Goal: Task Accomplishment & Management: Manage account settings

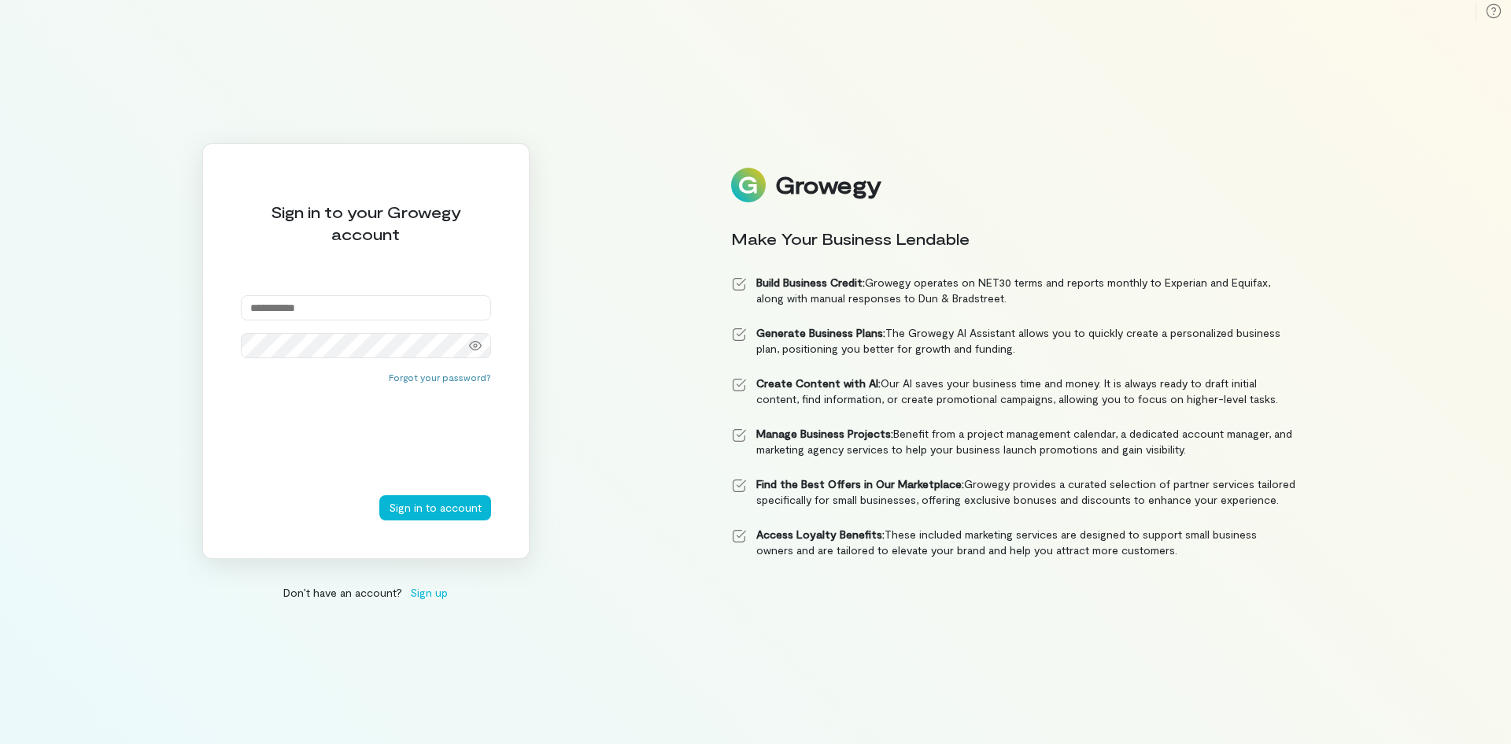
click at [327, 297] on input "email" at bounding box center [366, 307] width 250 height 25
type input "**********"
click at [438, 509] on button "Sign in to account" at bounding box center [435, 507] width 112 height 25
click at [468, 352] on div at bounding box center [475, 345] width 31 height 22
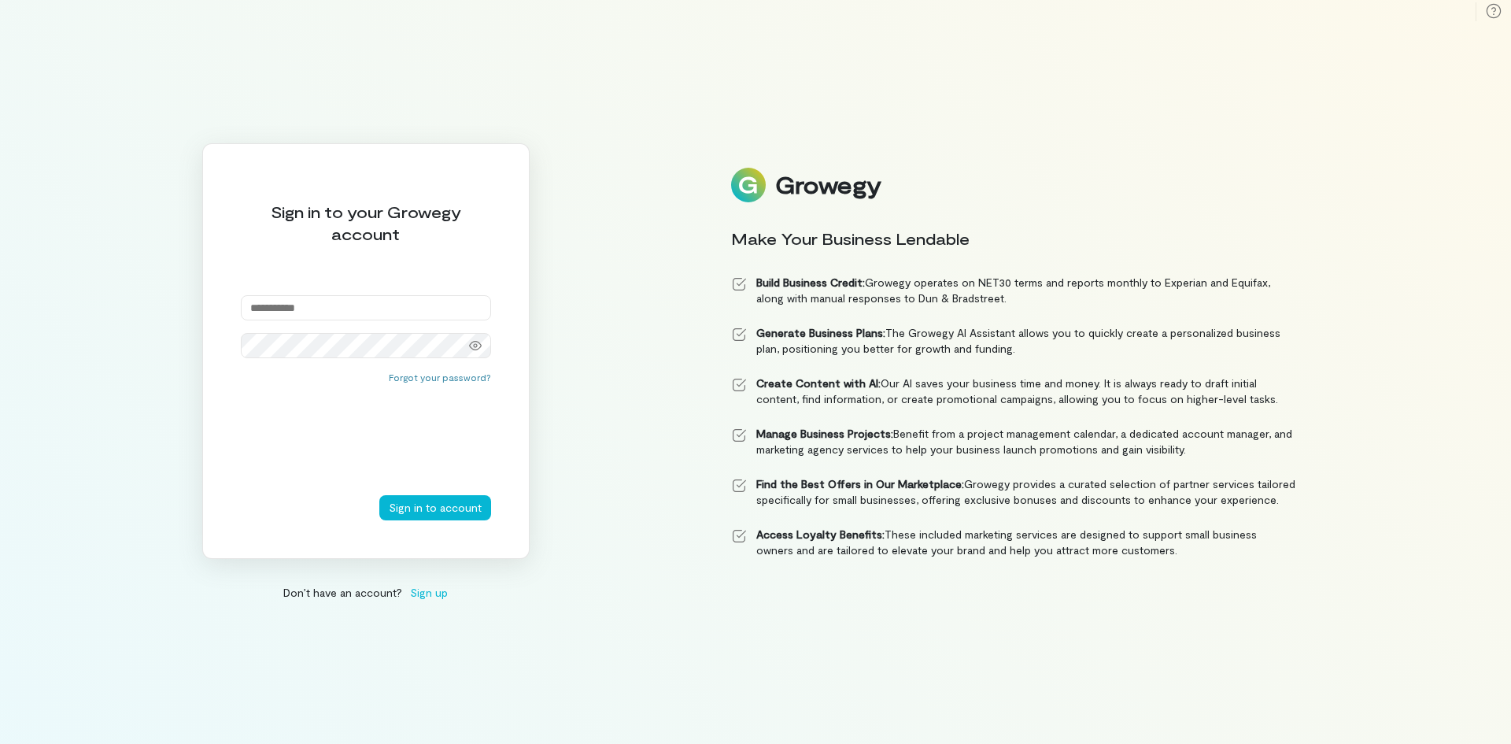
click at [276, 297] on input "email" at bounding box center [366, 307] width 250 height 25
type input "**********"
click at [455, 508] on button "Sign in to account" at bounding box center [435, 507] width 112 height 25
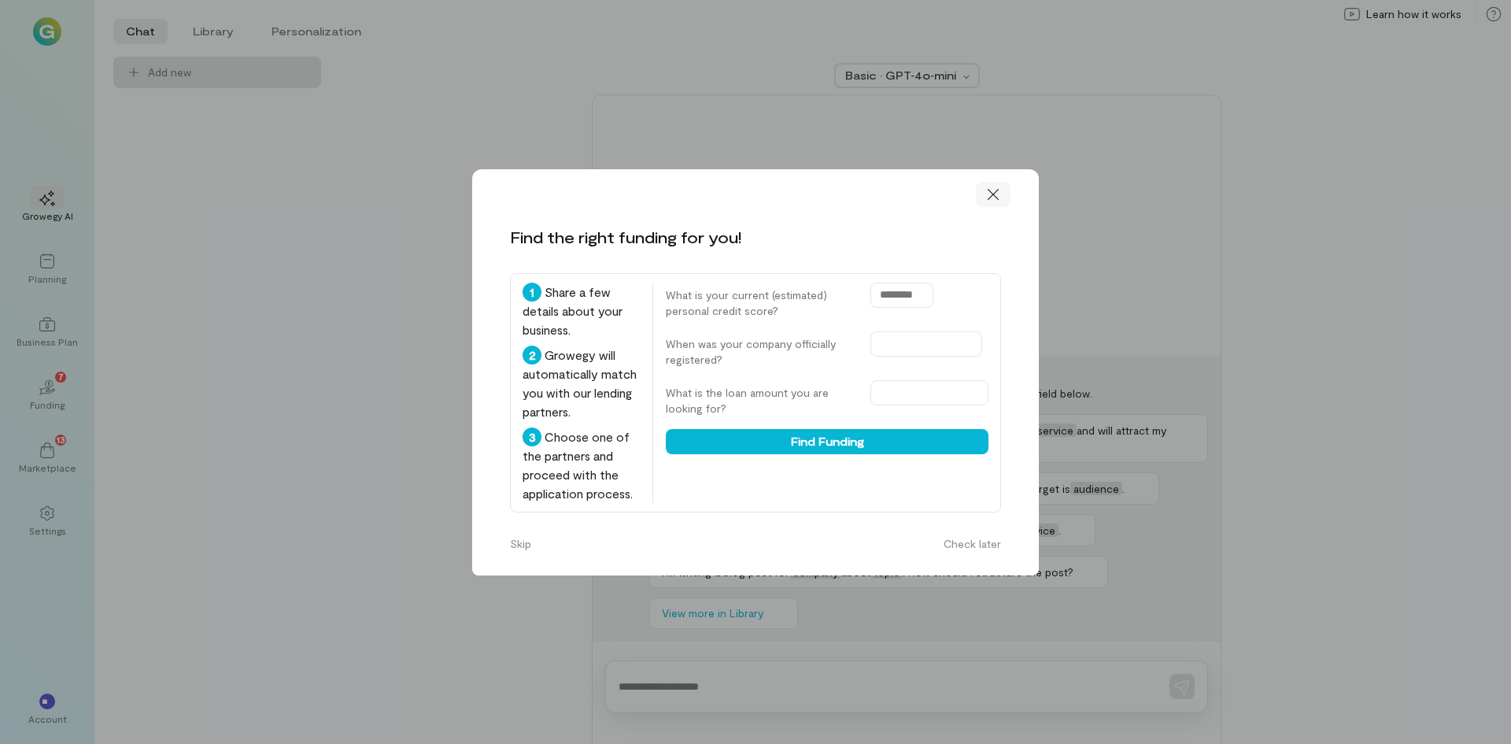
click at [995, 198] on icon at bounding box center [993, 195] width 16 height 16
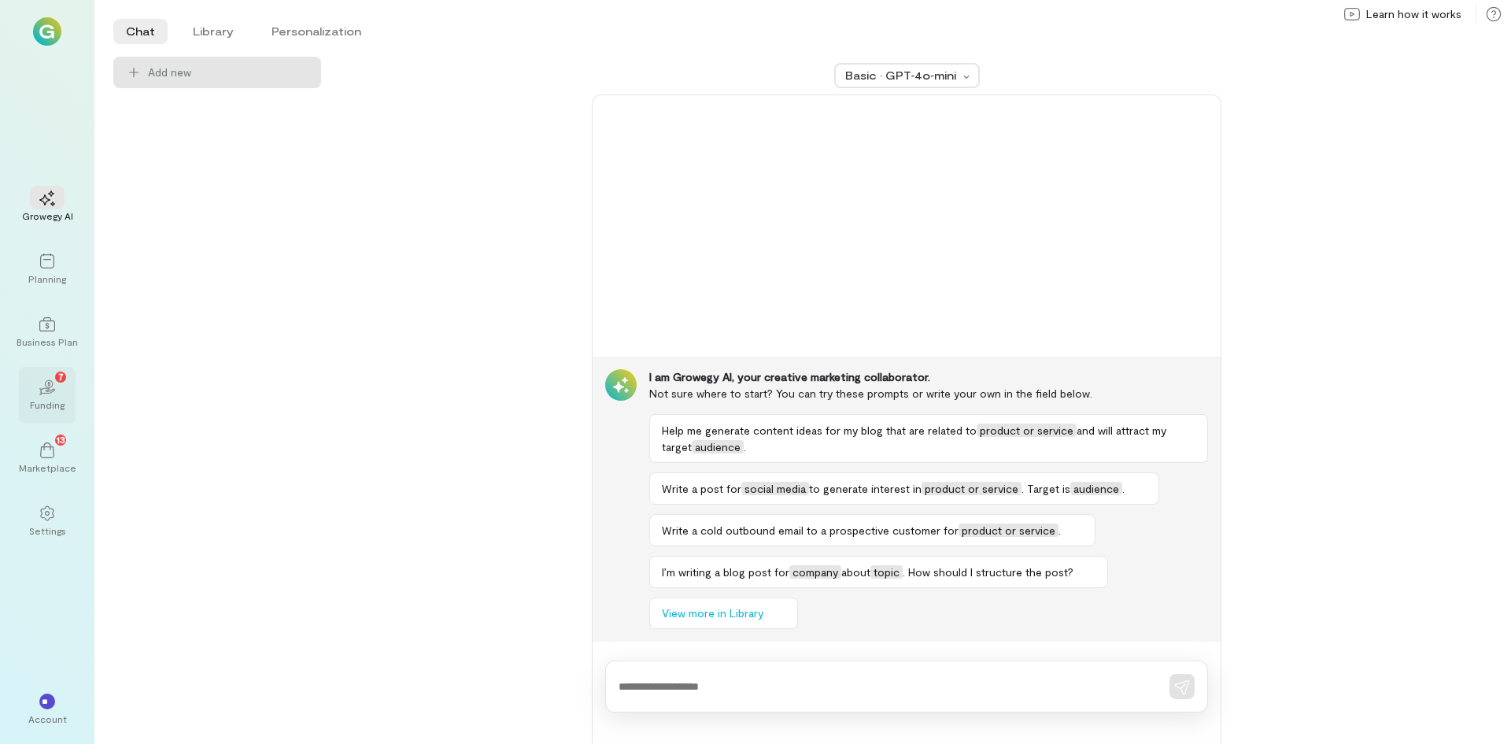
click at [44, 393] on icon at bounding box center [46, 390] width 17 height 7
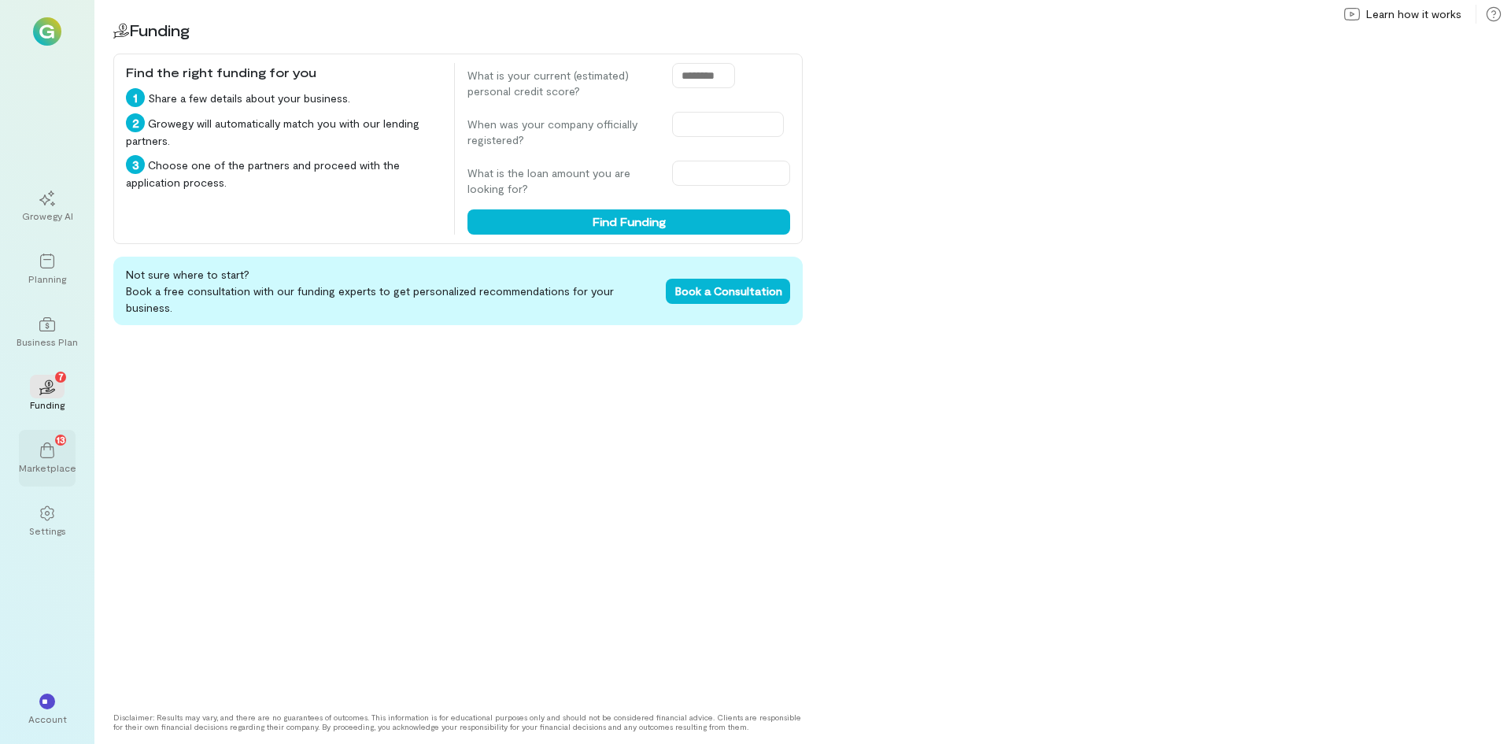
click at [55, 451] on div "13" at bounding box center [47, 450] width 35 height 24
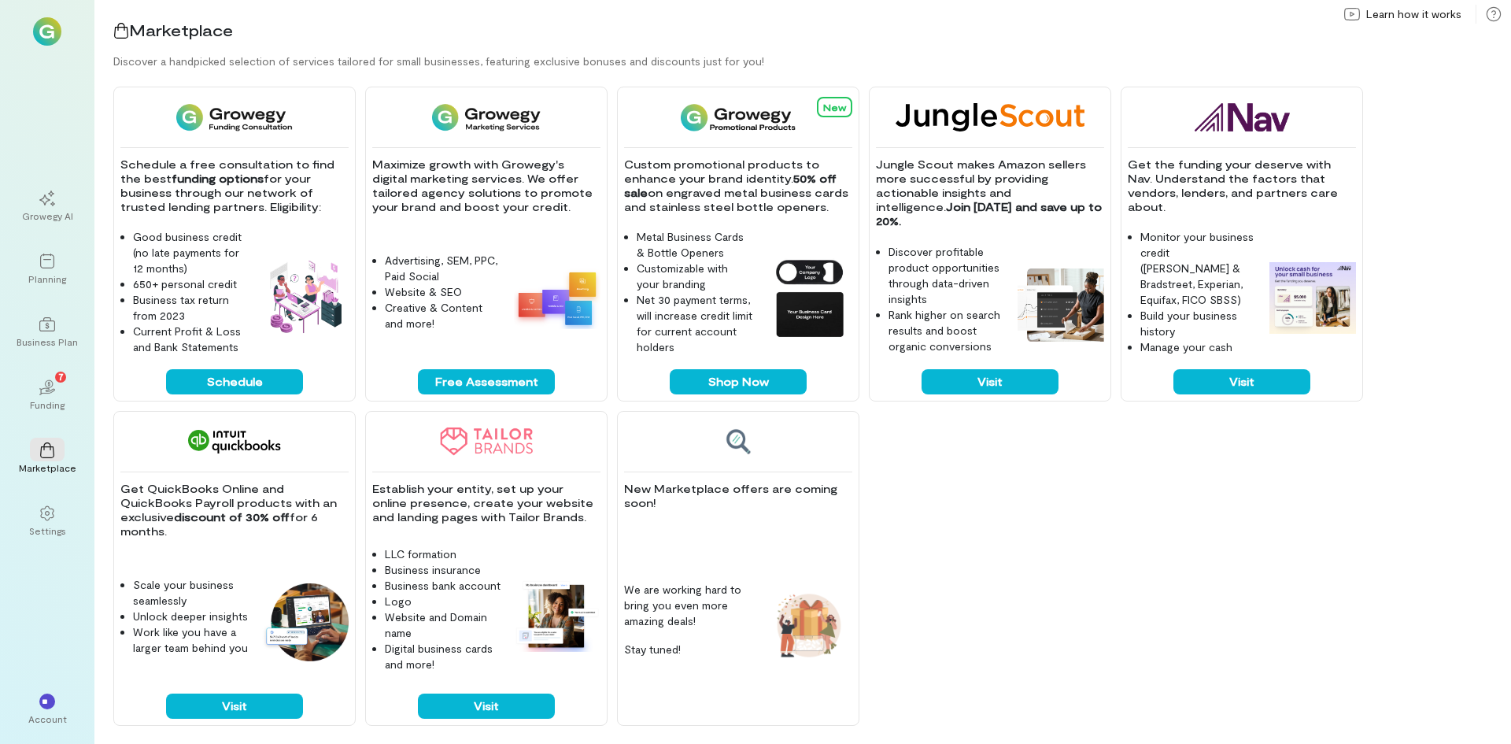
scroll to position [320, 0]
click at [52, 393] on icon "02" at bounding box center [47, 387] width 16 height 16
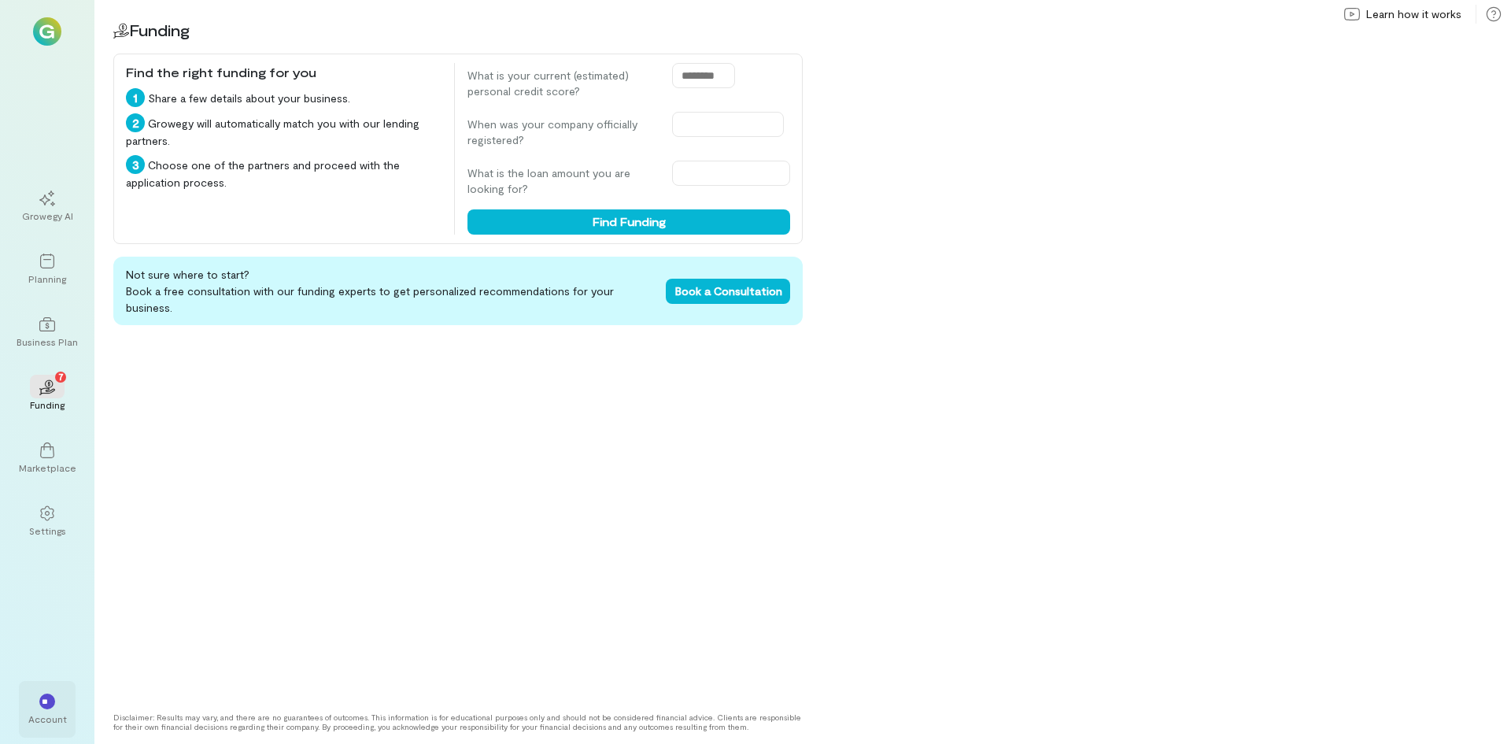
click at [49, 723] on div "Account" at bounding box center [47, 718] width 39 height 13
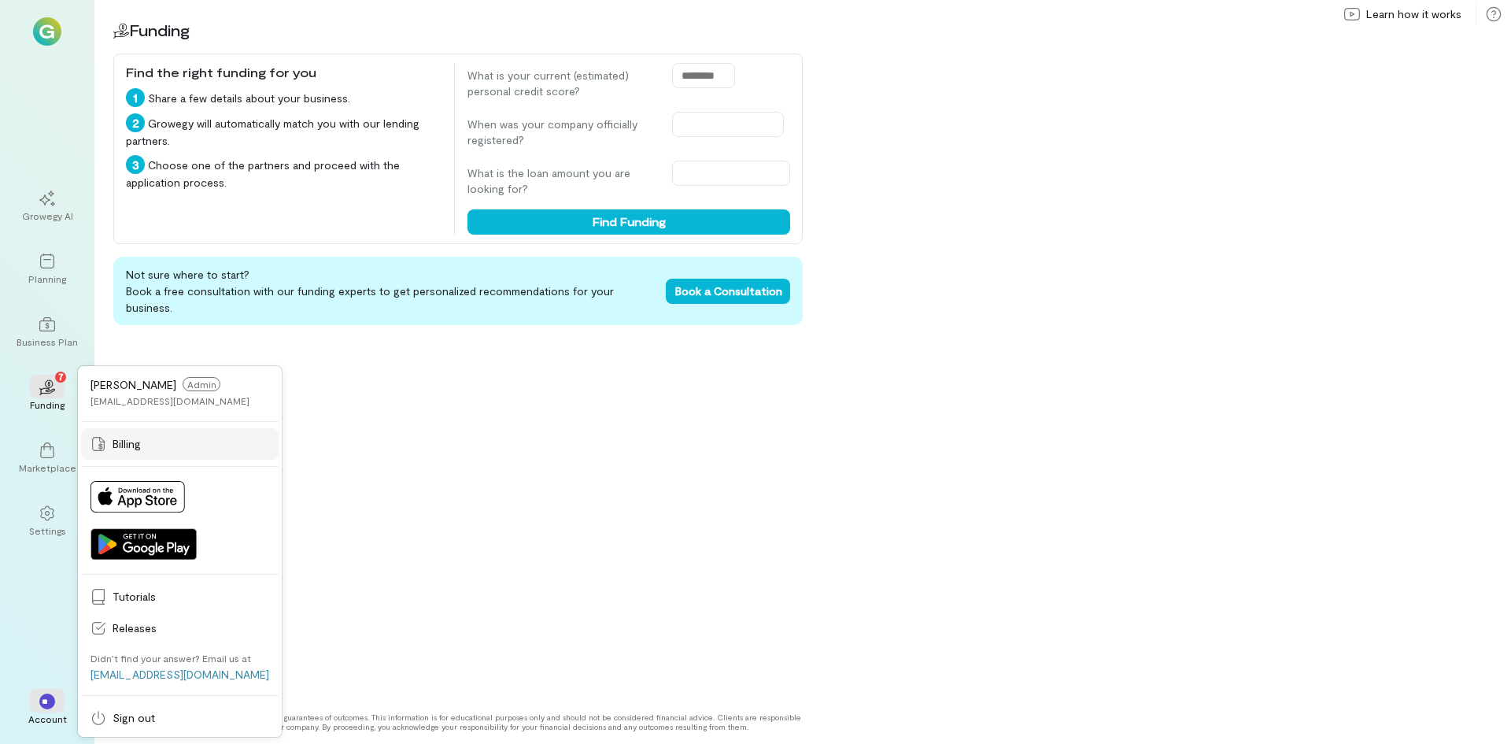
click at [129, 444] on span "Billing" at bounding box center [191, 444] width 157 height 16
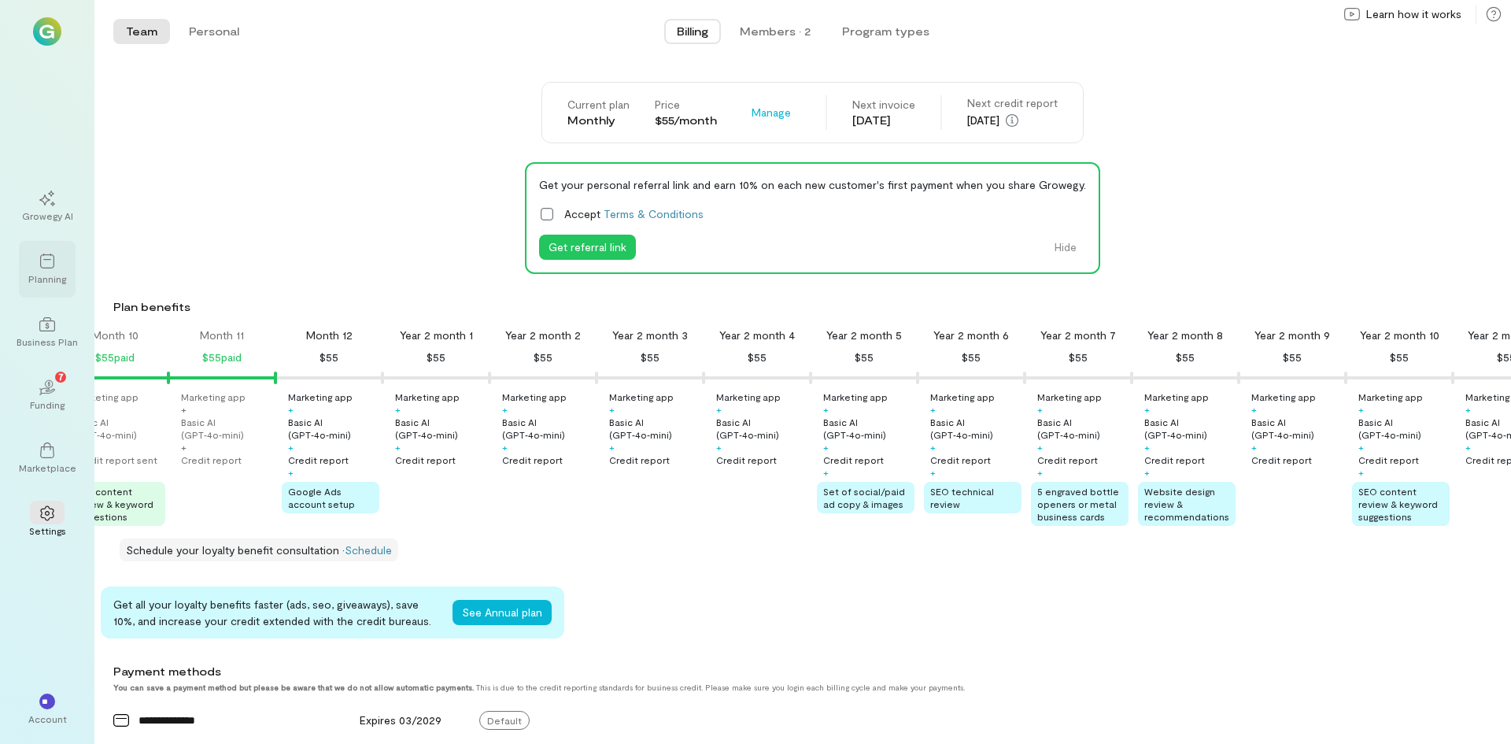
click at [46, 266] on icon at bounding box center [47, 261] width 16 height 16
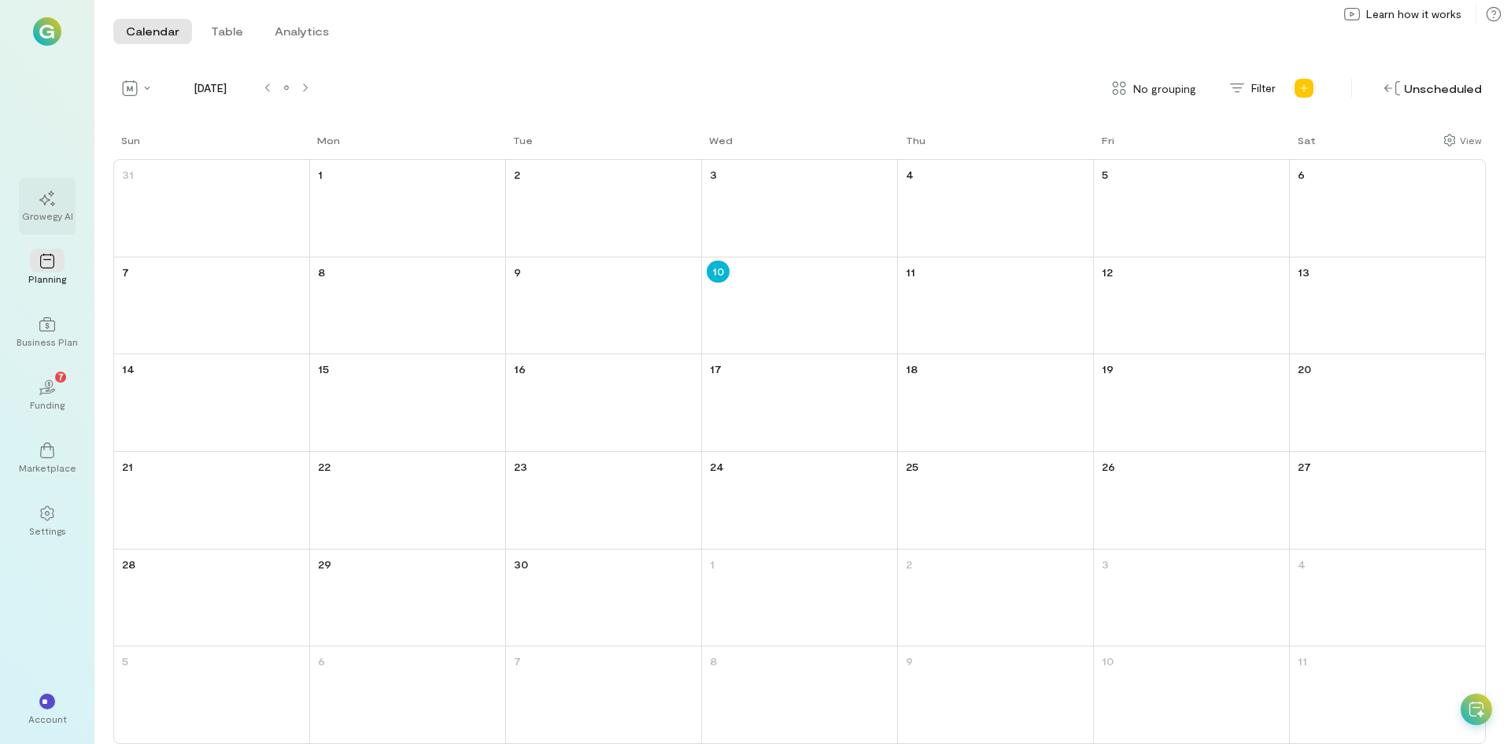
click at [47, 218] on div "Growegy AI" at bounding box center [47, 215] width 51 height 13
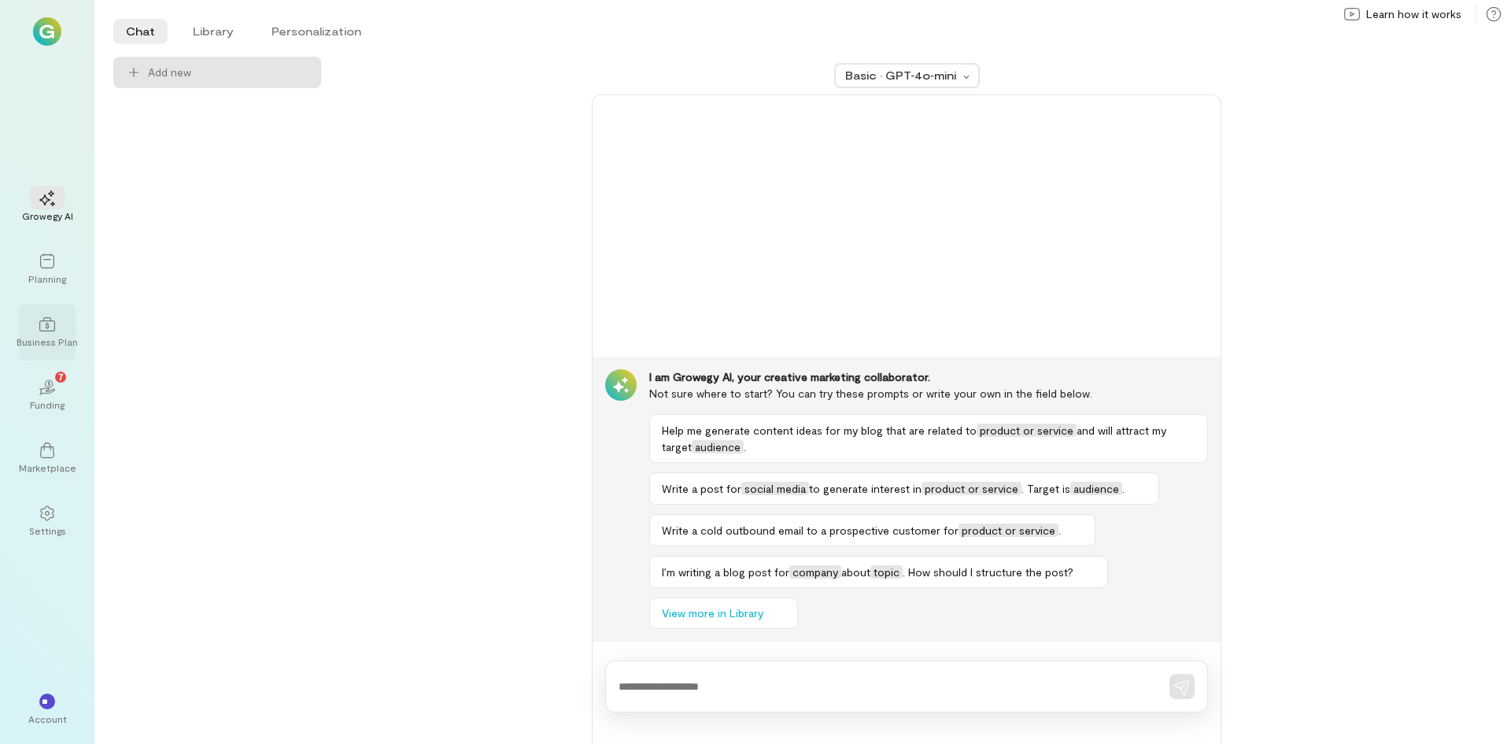
click at [39, 341] on div "Business Plan" at bounding box center [47, 341] width 61 height 13
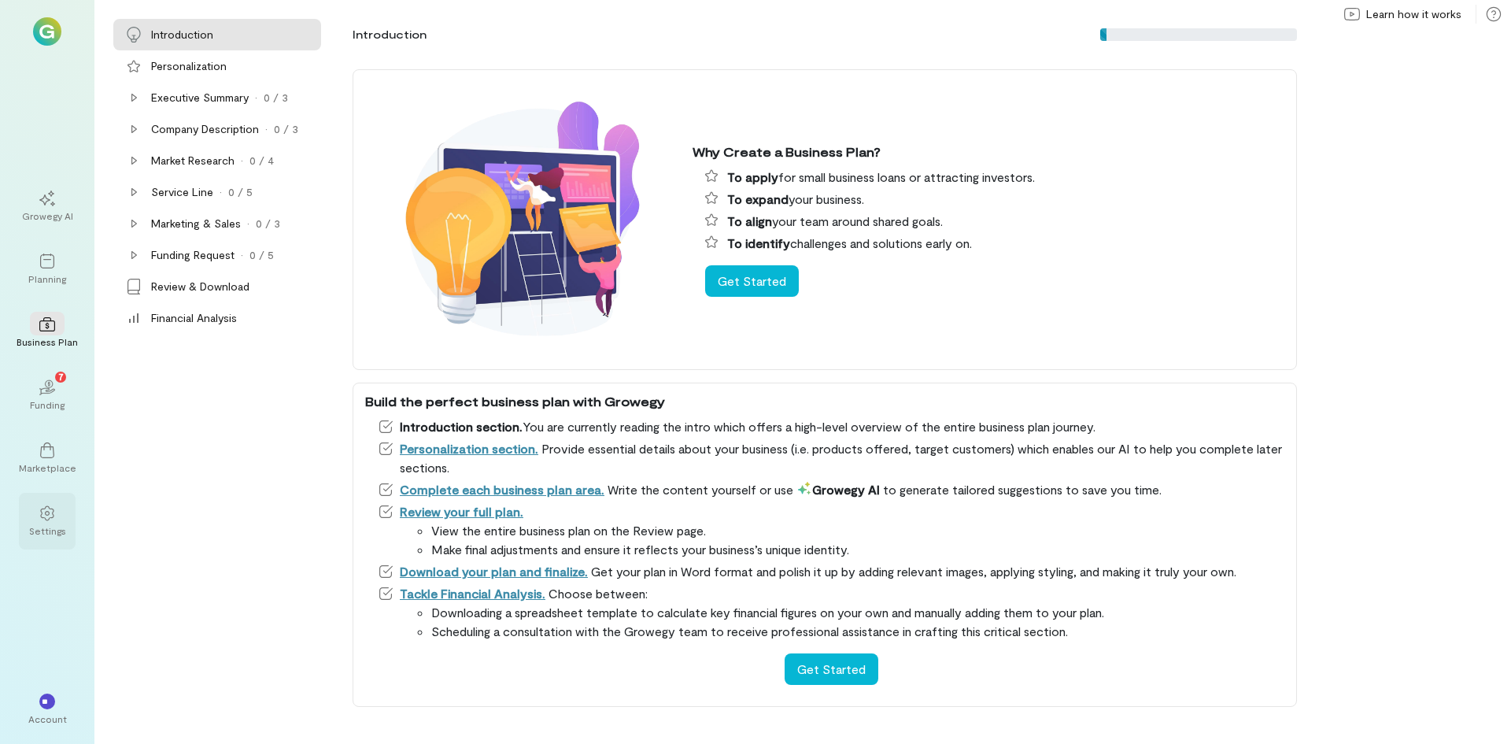
click at [47, 528] on div "Settings" at bounding box center [47, 530] width 37 height 13
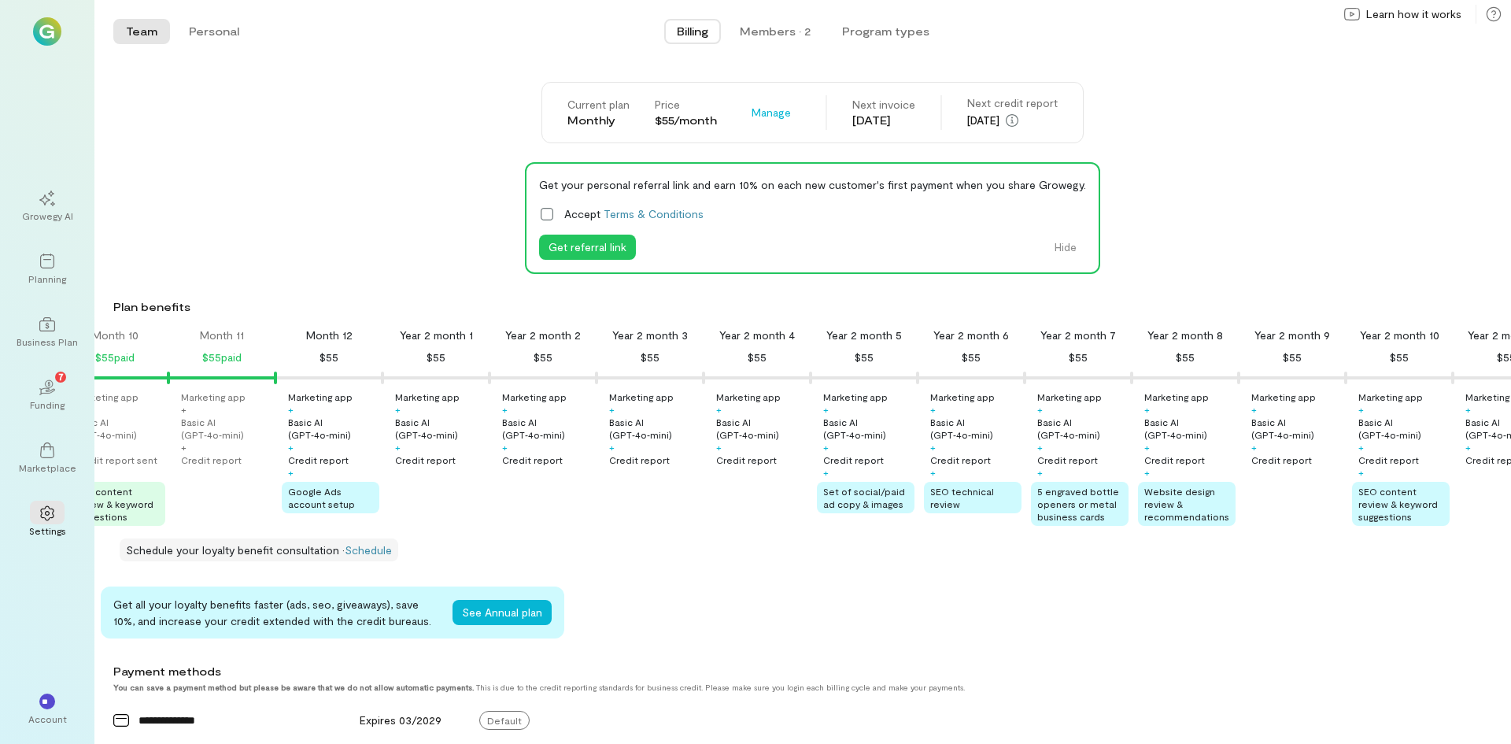
click at [51, 29] on img at bounding box center [47, 31] width 28 height 28
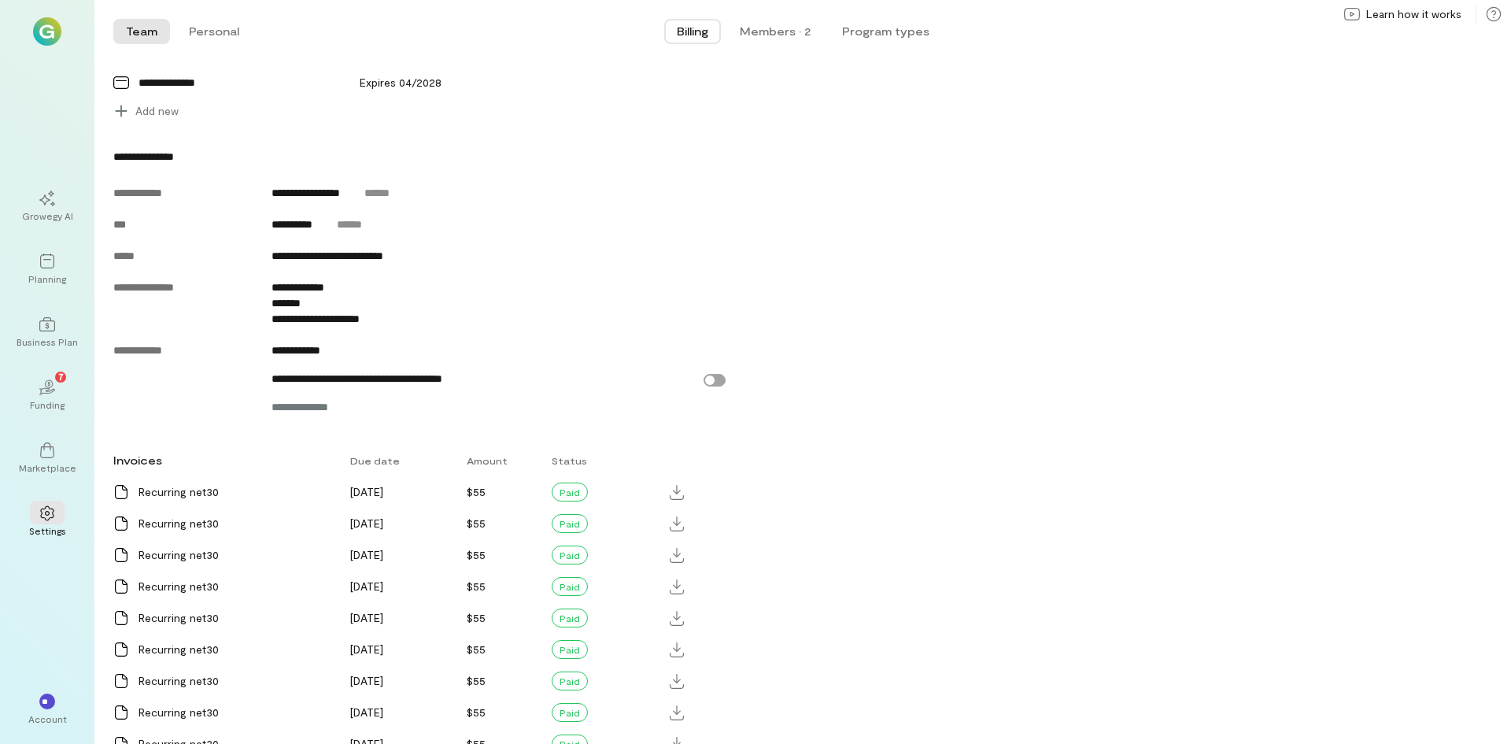
scroll to position [816, 0]
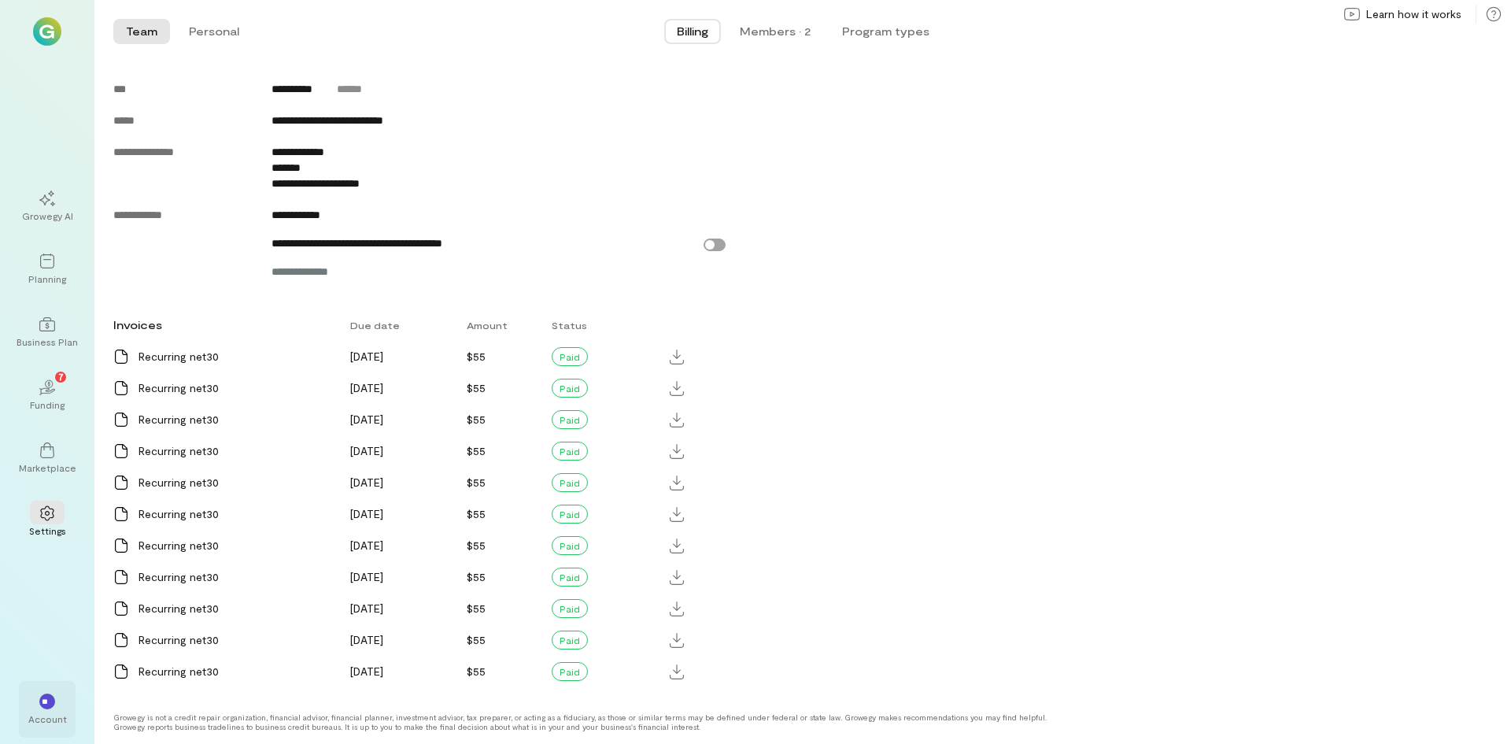
click at [47, 711] on div "**" at bounding box center [47, 701] width 35 height 24
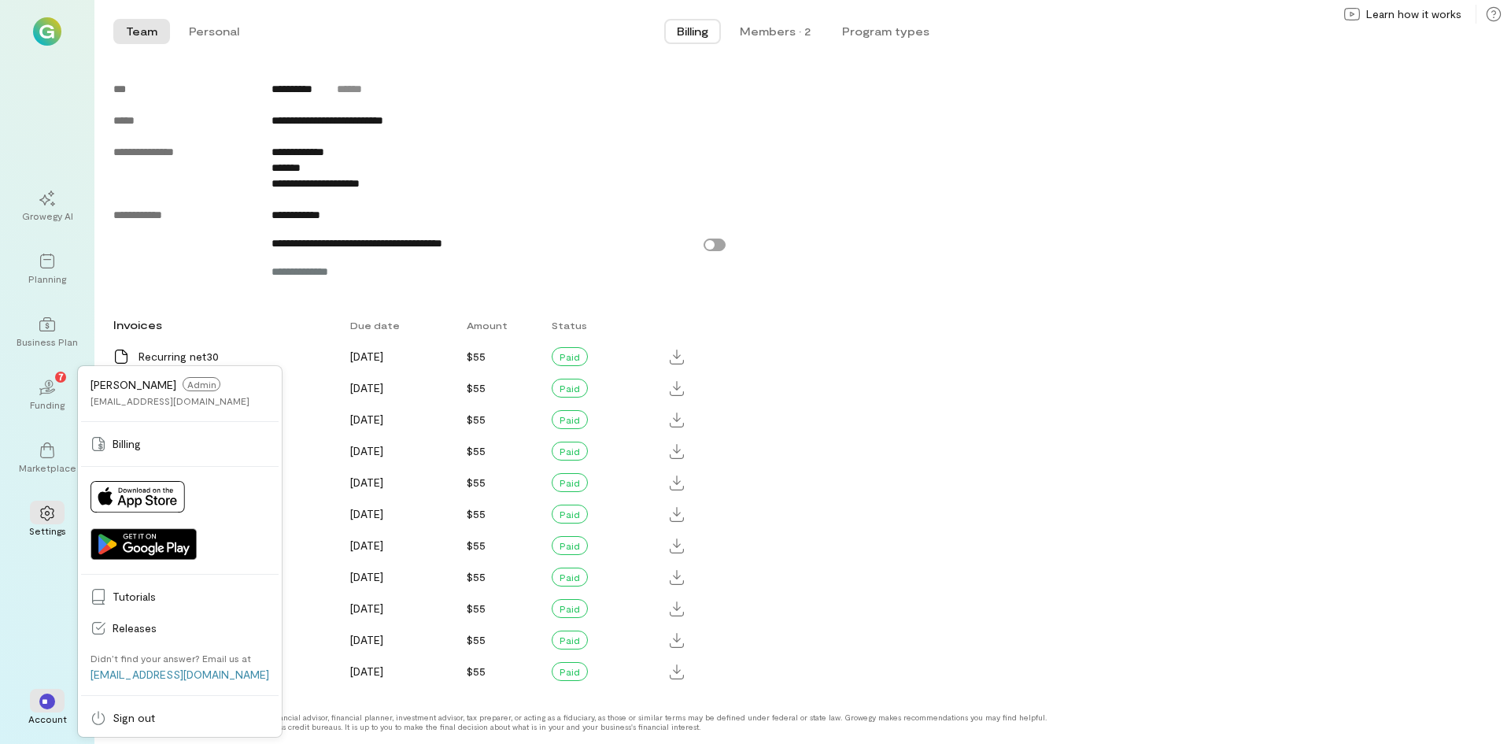
click at [870, 464] on div "Invoices Due date Amount Status Recurring net30 [DATE] $55 Paid Recurring net30…" at bounding box center [742, 498] width 1258 height 378
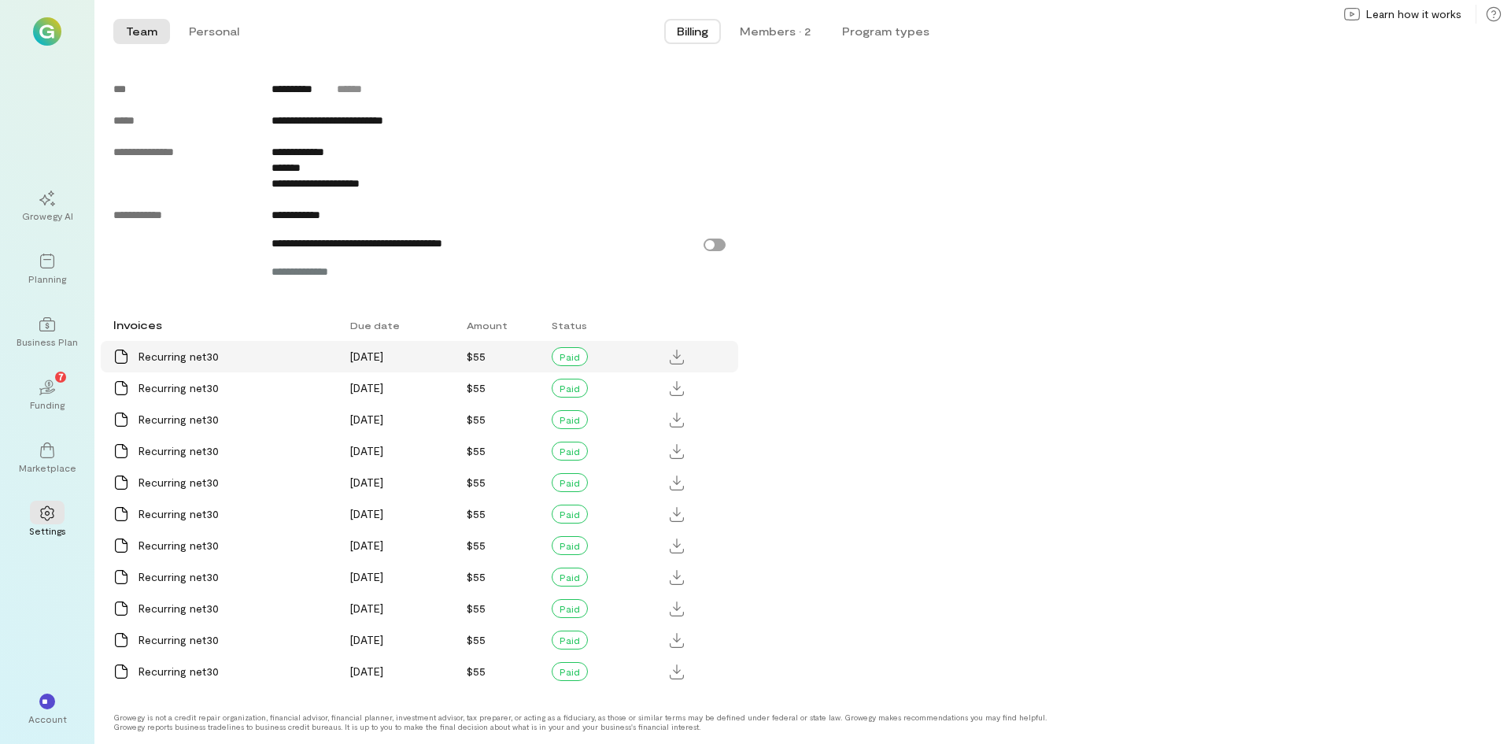
click at [191, 360] on div "Recurring net30" at bounding box center [235, 357] width 193 height 16
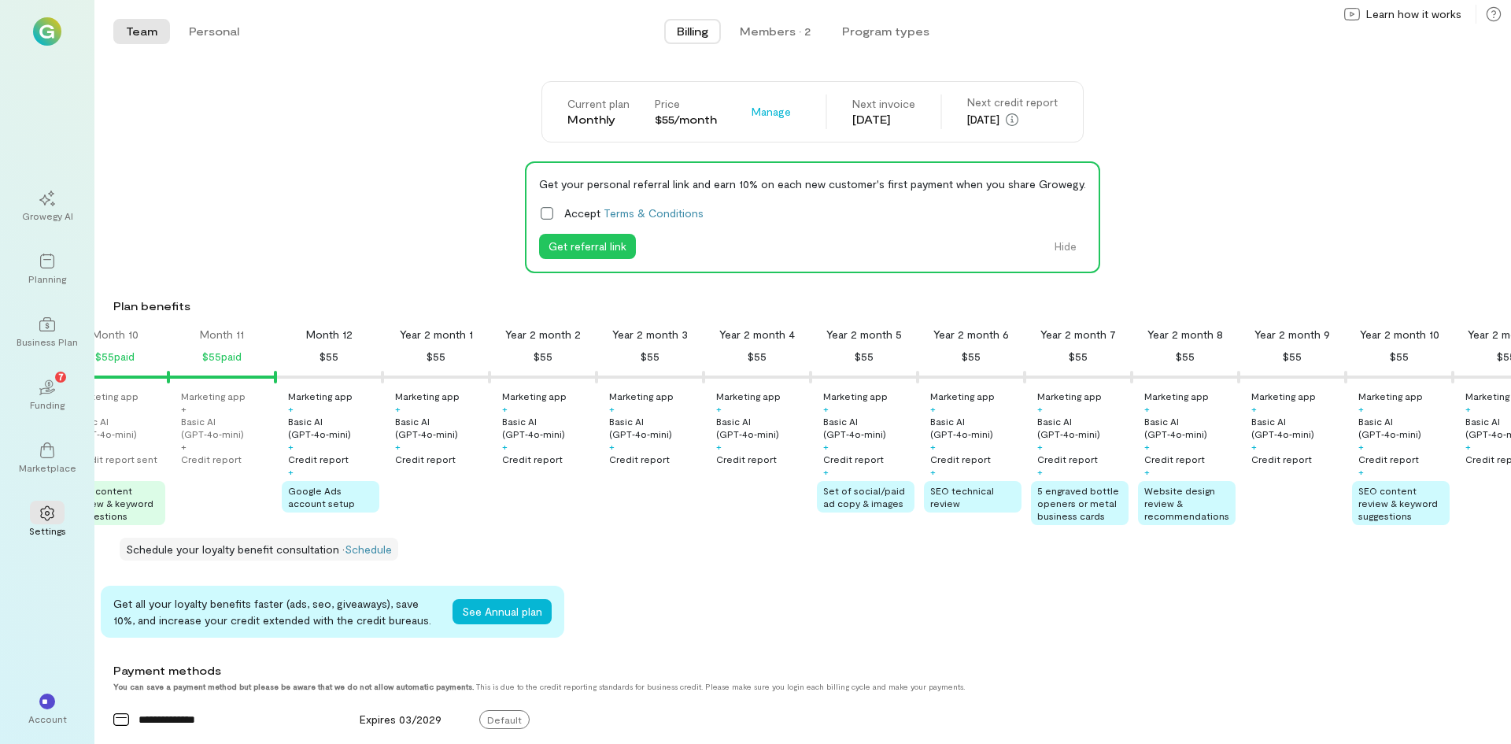
scroll to position [0, 0]
click at [38, 710] on div "**" at bounding box center [47, 701] width 35 height 24
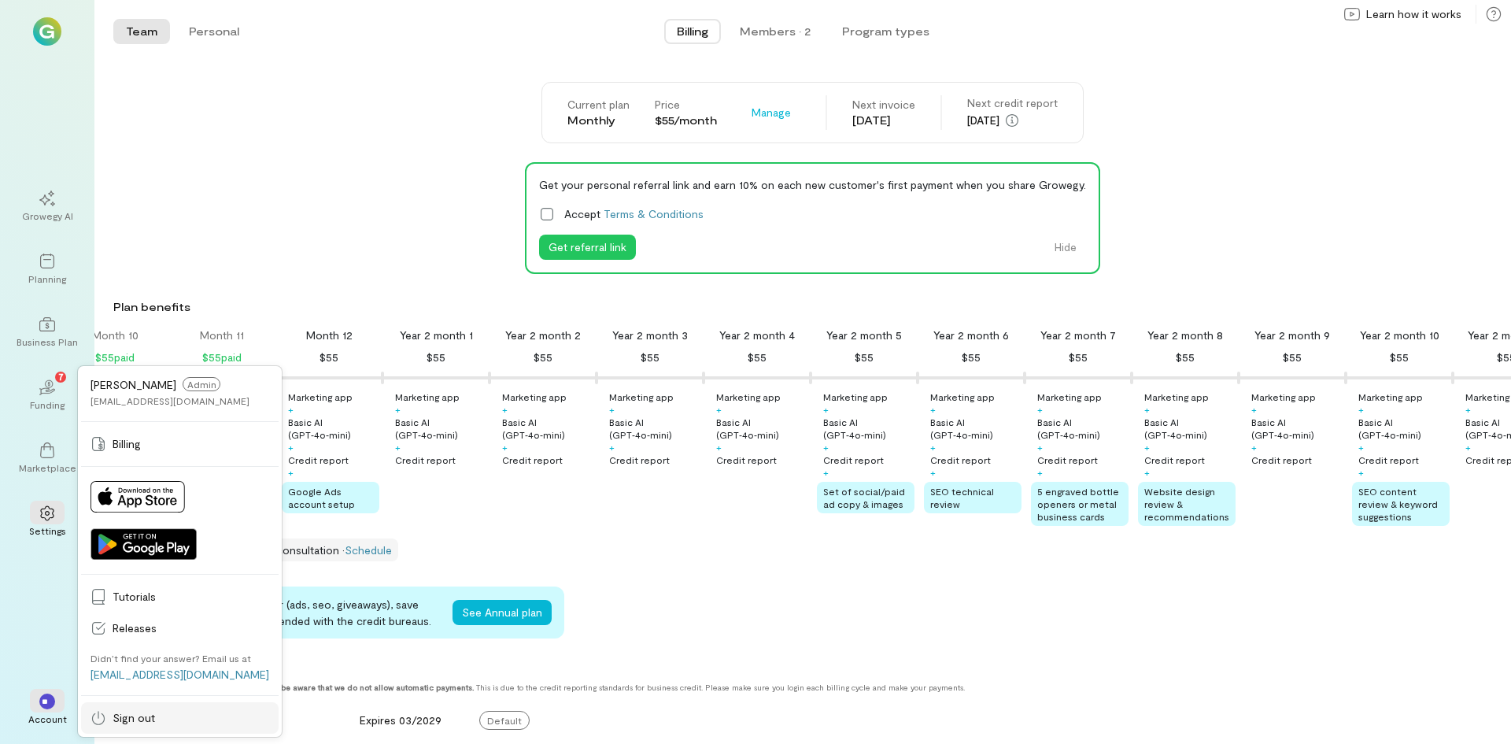
click at [129, 723] on span "Sign out" at bounding box center [191, 718] width 157 height 16
